Goal: Information Seeking & Learning: Check status

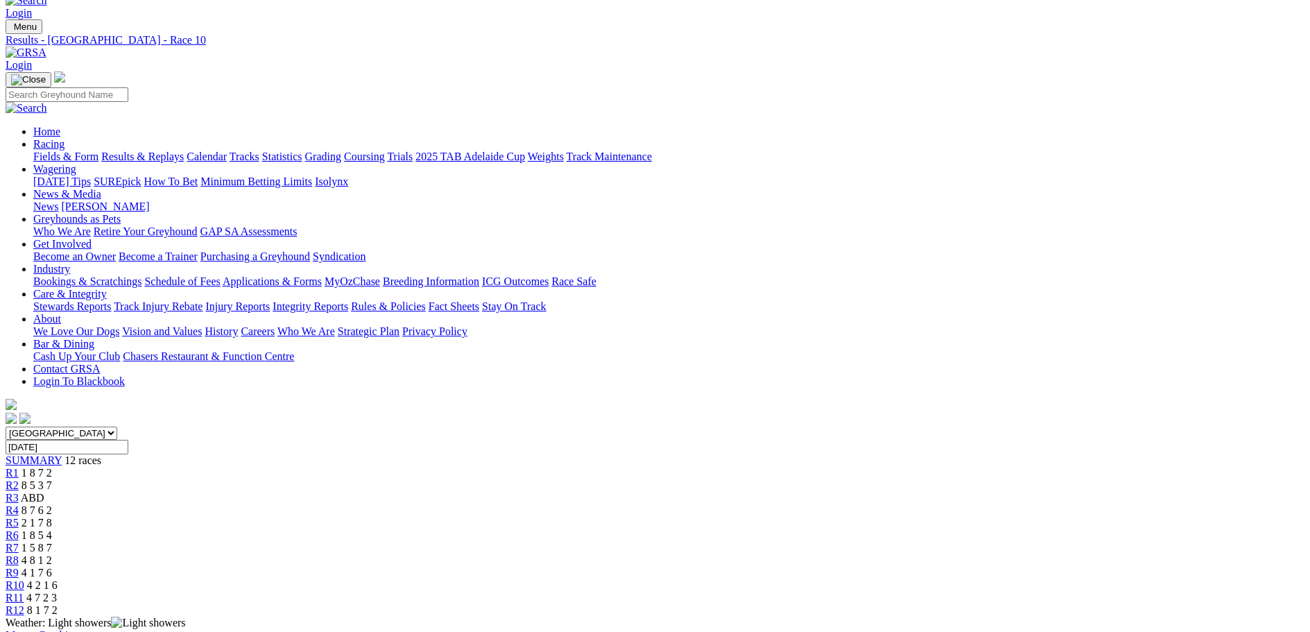
scroll to position [69, 0]
click at [1007, 592] on div "R11 4 7 2 3" at bounding box center [655, 598] width 1299 height 12
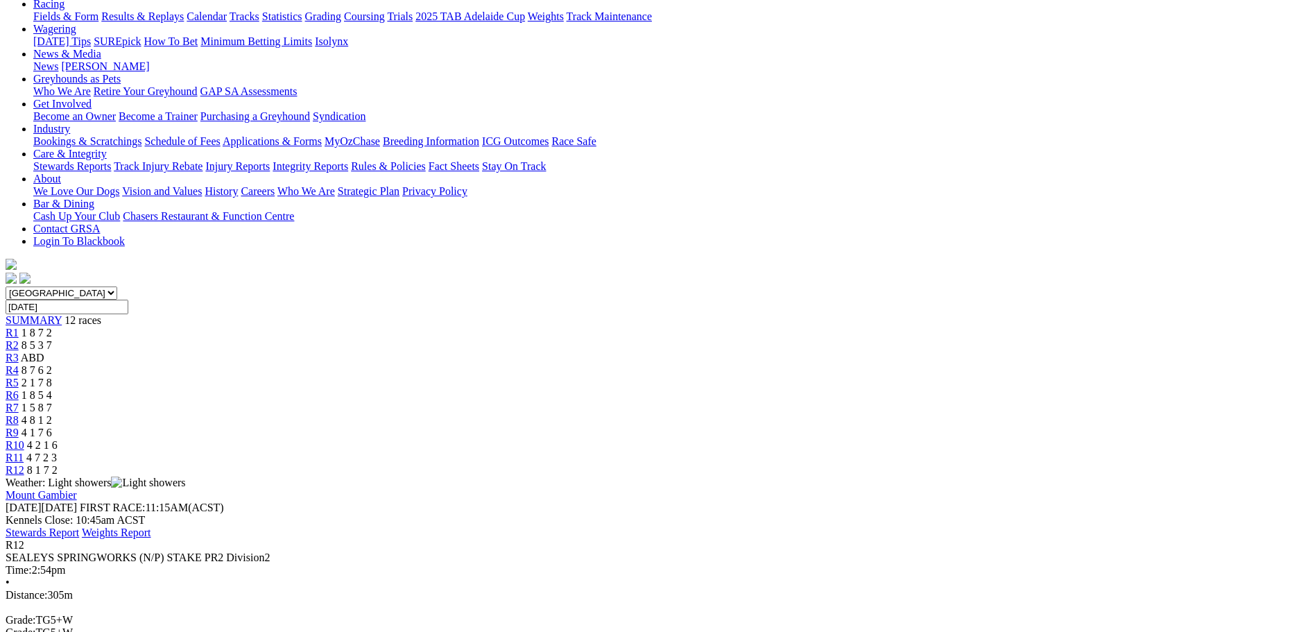
scroll to position [277, 0]
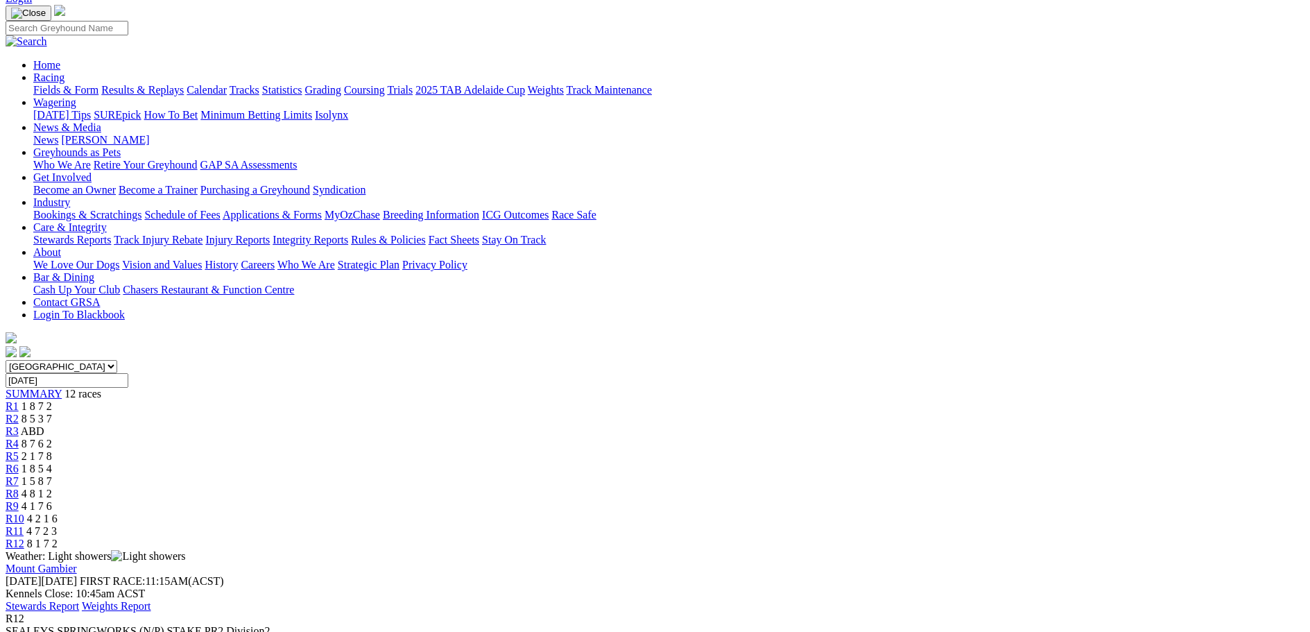
scroll to position [139, 0]
click at [52, 436] on span "8 7 6 2" at bounding box center [37, 442] width 31 height 12
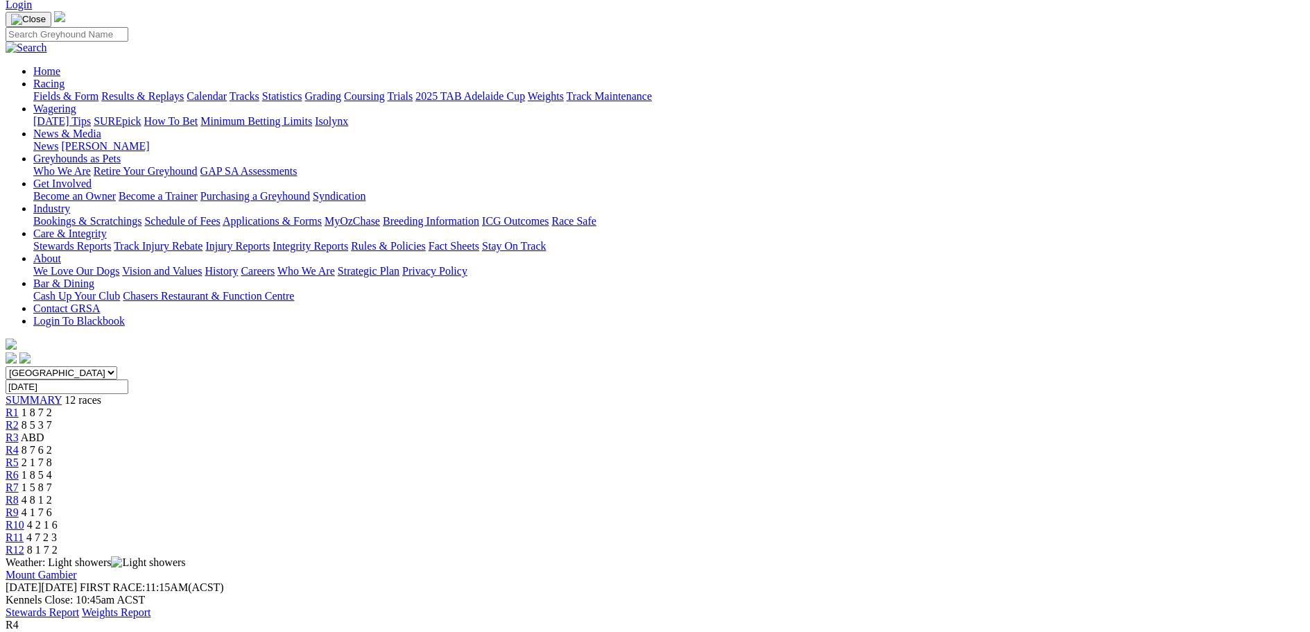
scroll to position [139, 0]
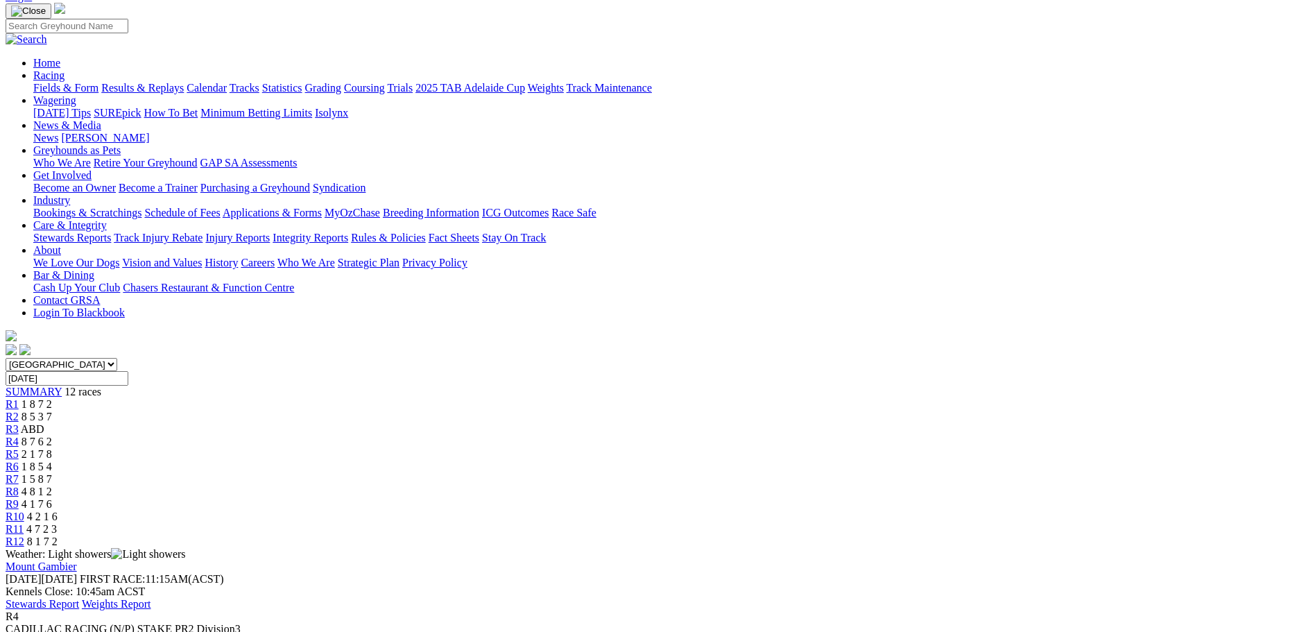
click at [19, 448] on span "R5" at bounding box center [12, 454] width 13 height 12
